Goal: Communication & Community: Answer question/provide support

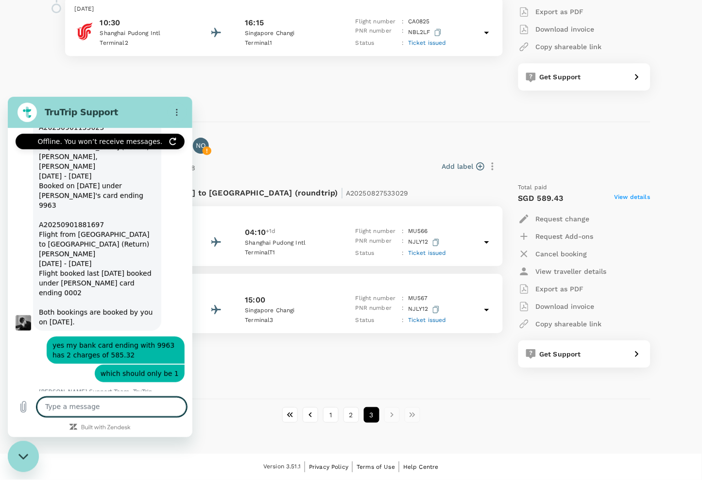
scroll to position [5507, 0]
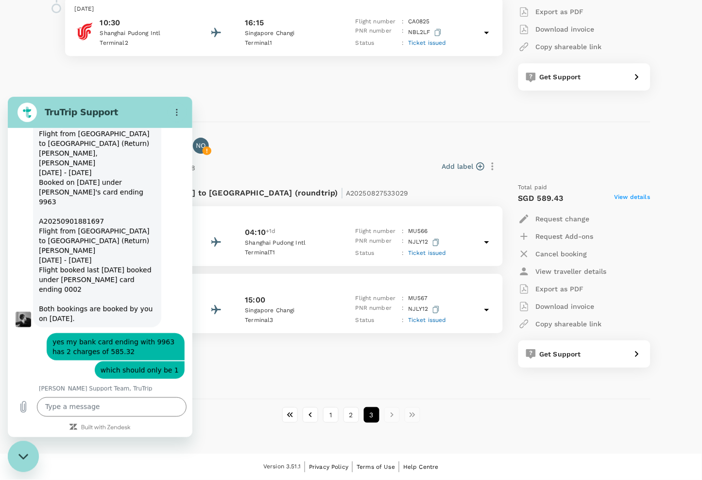
drag, startPoint x: 95, startPoint y: 231, endPoint x: 149, endPoint y: 269, distance: 65.9
drag, startPoint x: 72, startPoint y: 306, endPoint x: 131, endPoint y: 321, distance: 60.7
drag, startPoint x: 57, startPoint y: 291, endPoint x: 147, endPoint y: 287, distance: 90.5
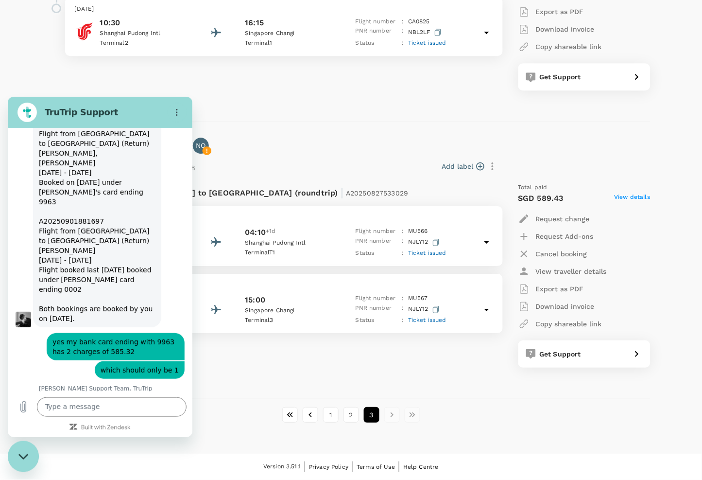
drag, startPoint x: 38, startPoint y: 298, endPoint x: 154, endPoint y: 340, distance: 123.1
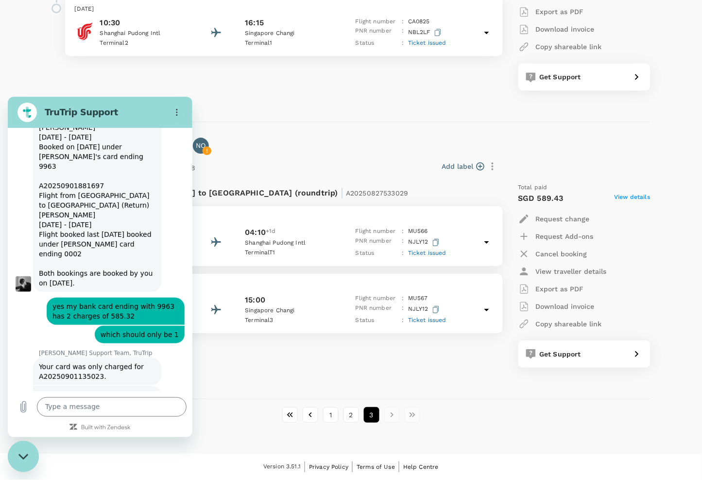
scroll to position [5545, 0]
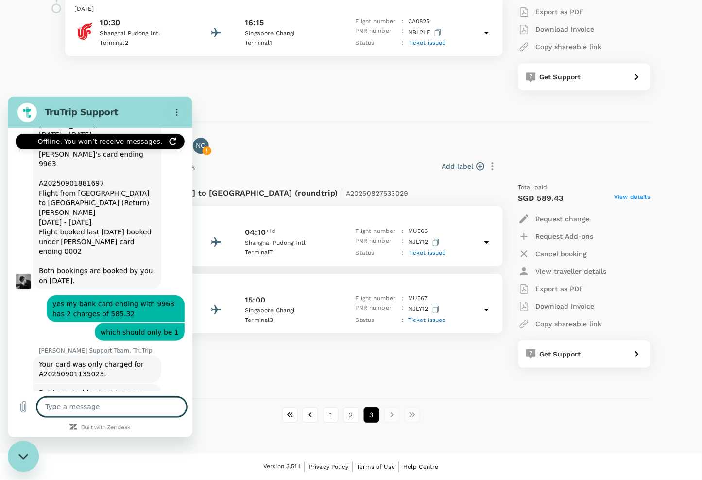
drag, startPoint x: 103, startPoint y: 410, endPoint x: 102, endPoint y: 389, distance: 20.4
click at [103, 410] on textarea at bounding box center [111, 406] width 150 height 19
type textarea "o"
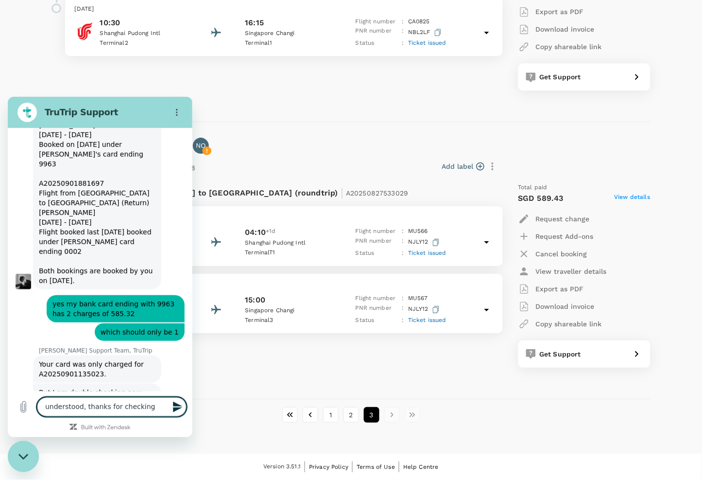
type textarea "understood, thanks for checking"
type textarea "a"
type textarea "so I will just waiit for the refund? didnt know its considered paid"
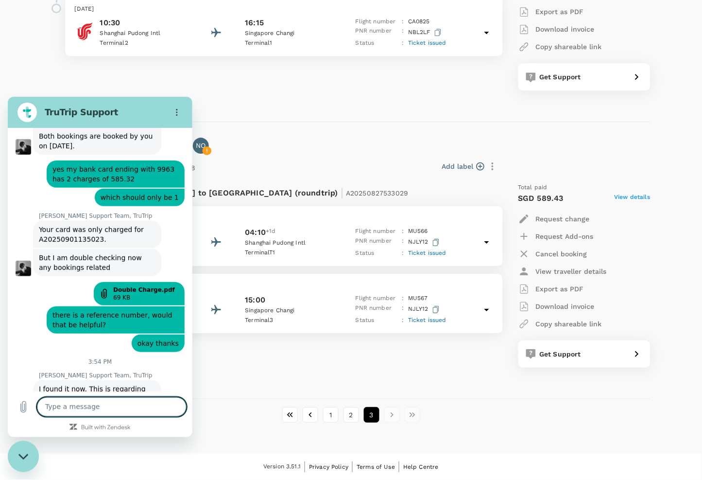
scroll to position [5649, 0]
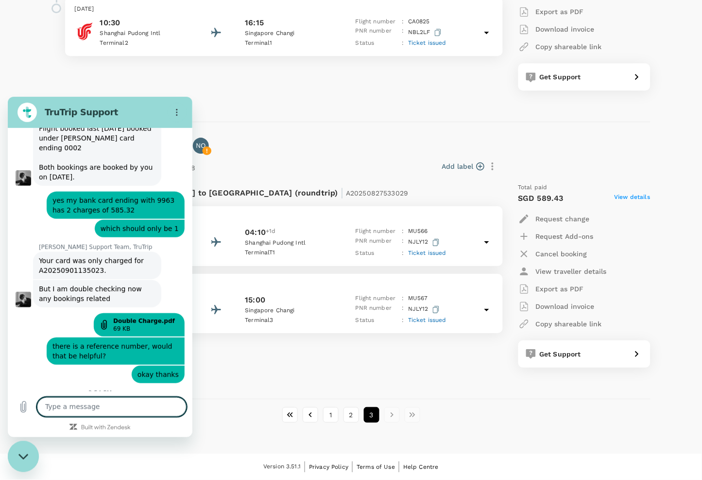
drag, startPoint x: 52, startPoint y: 312, endPoint x: 149, endPoint y: 327, distance: 98.8
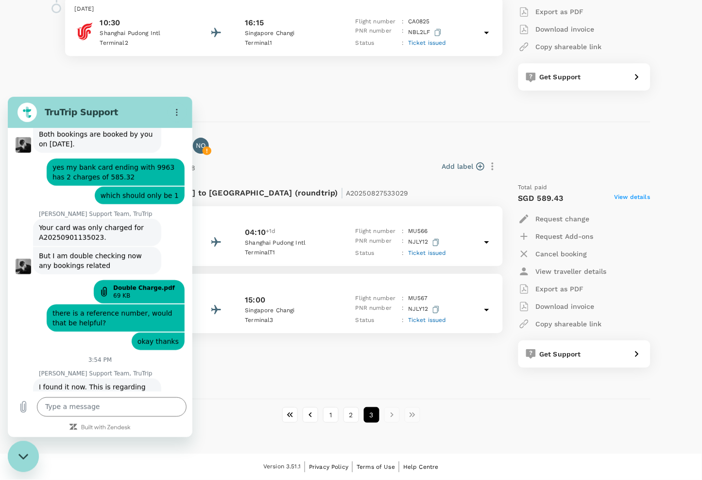
scroll to position [5668, 0]
